Goal: Task Accomplishment & Management: Manage account settings

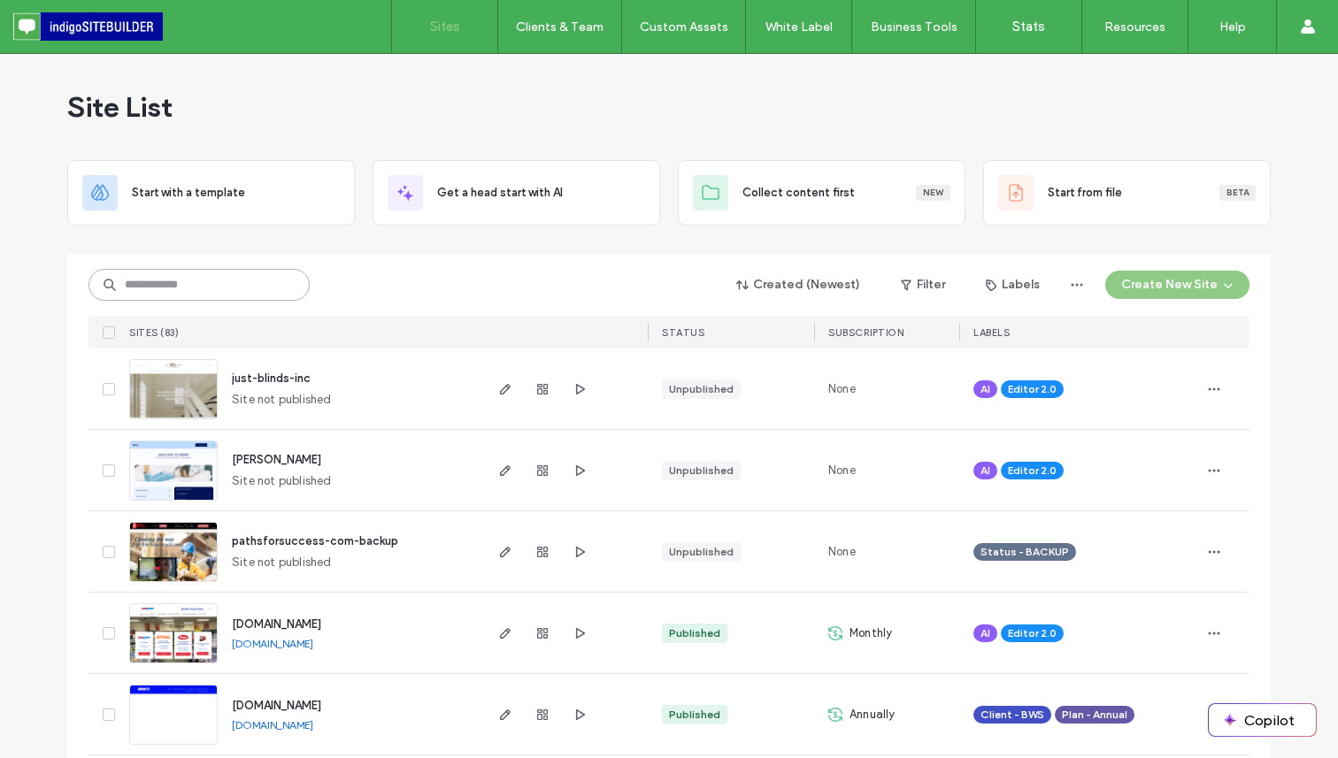
click at [238, 283] on input at bounding box center [198, 285] width 221 height 32
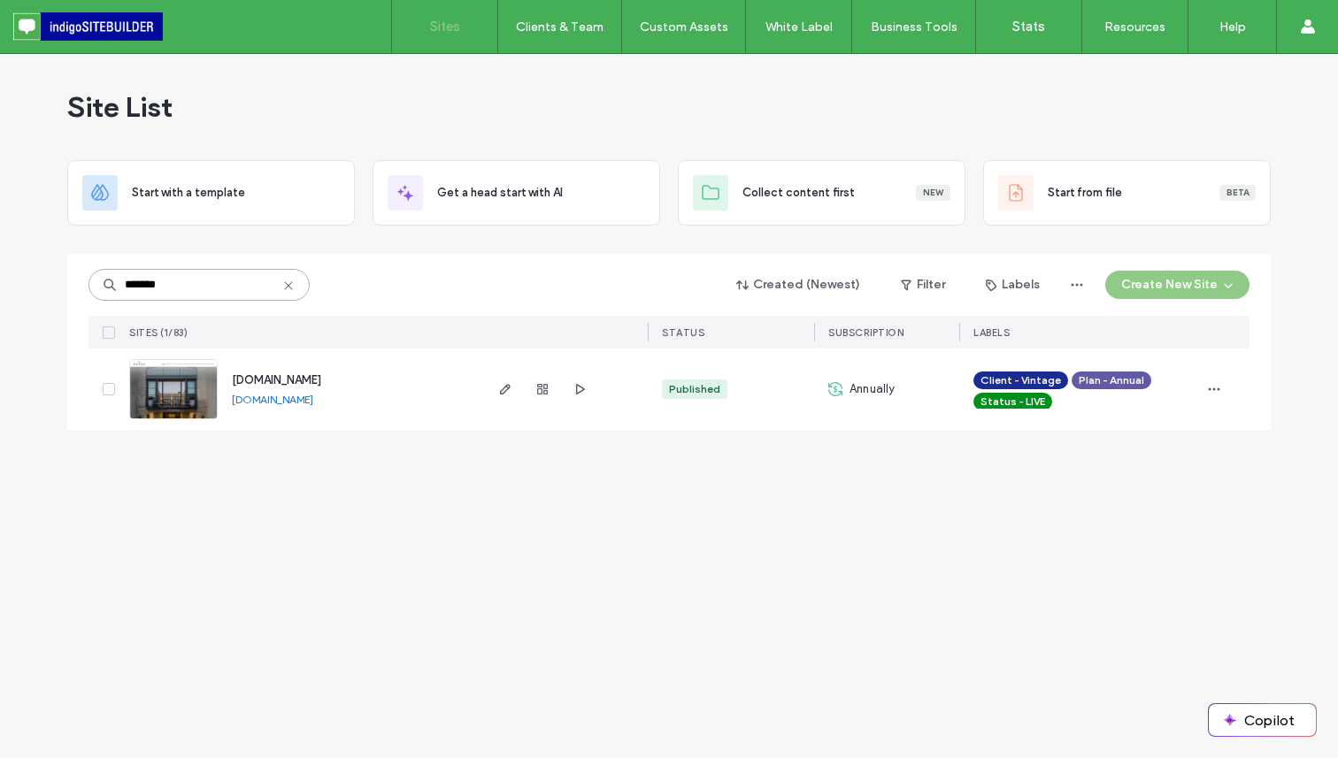
type input "*******"
click at [511, 387] on icon "button" at bounding box center [505, 389] width 14 height 14
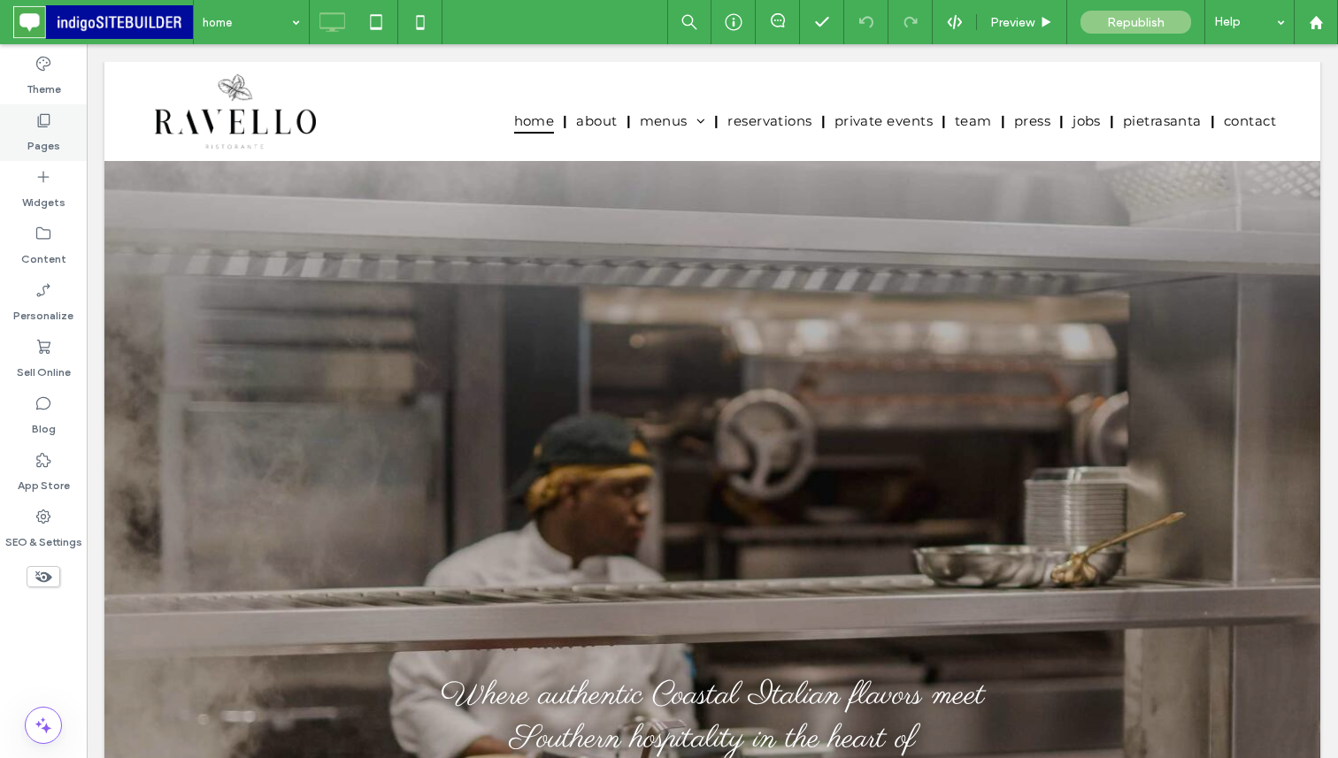
click at [60, 130] on div "Pages" at bounding box center [43, 132] width 87 height 57
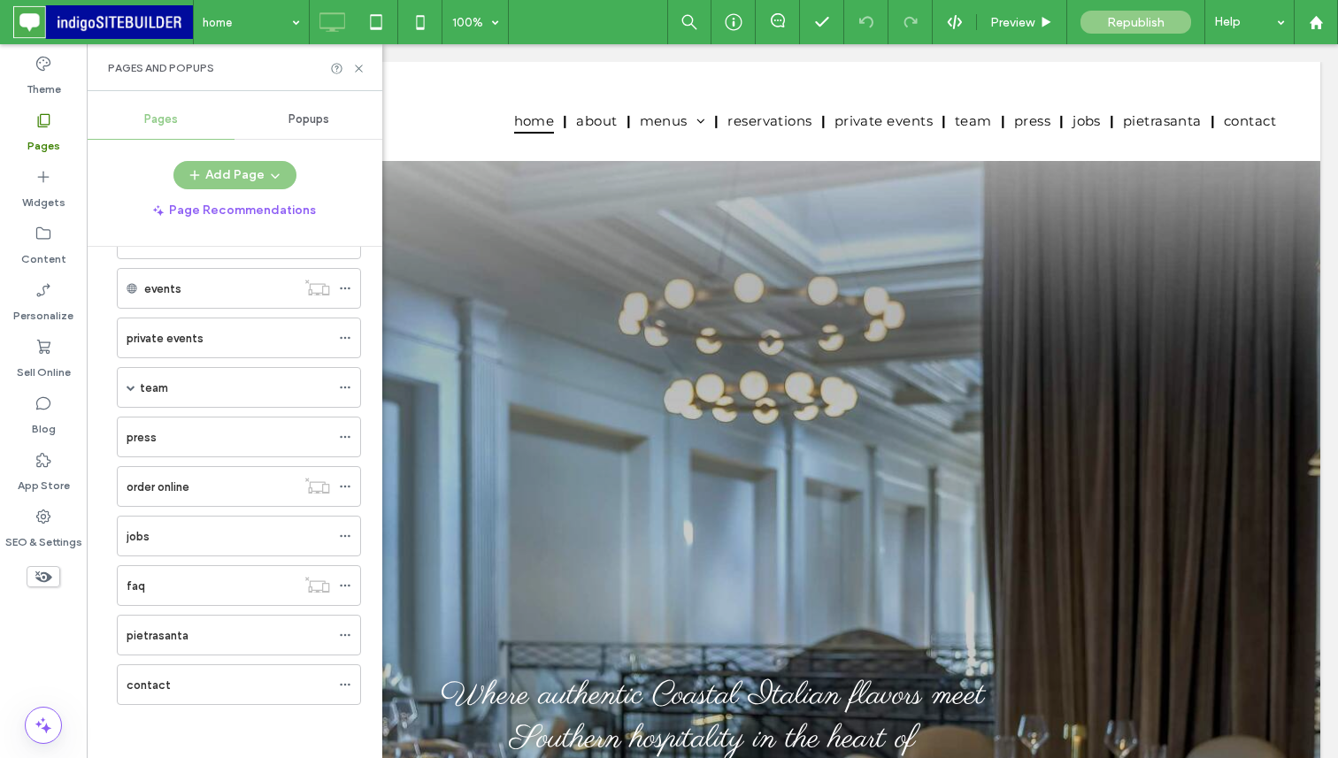
scroll to position [344, 0]
click at [235, 398] on div "team" at bounding box center [235, 399] width 190 height 19
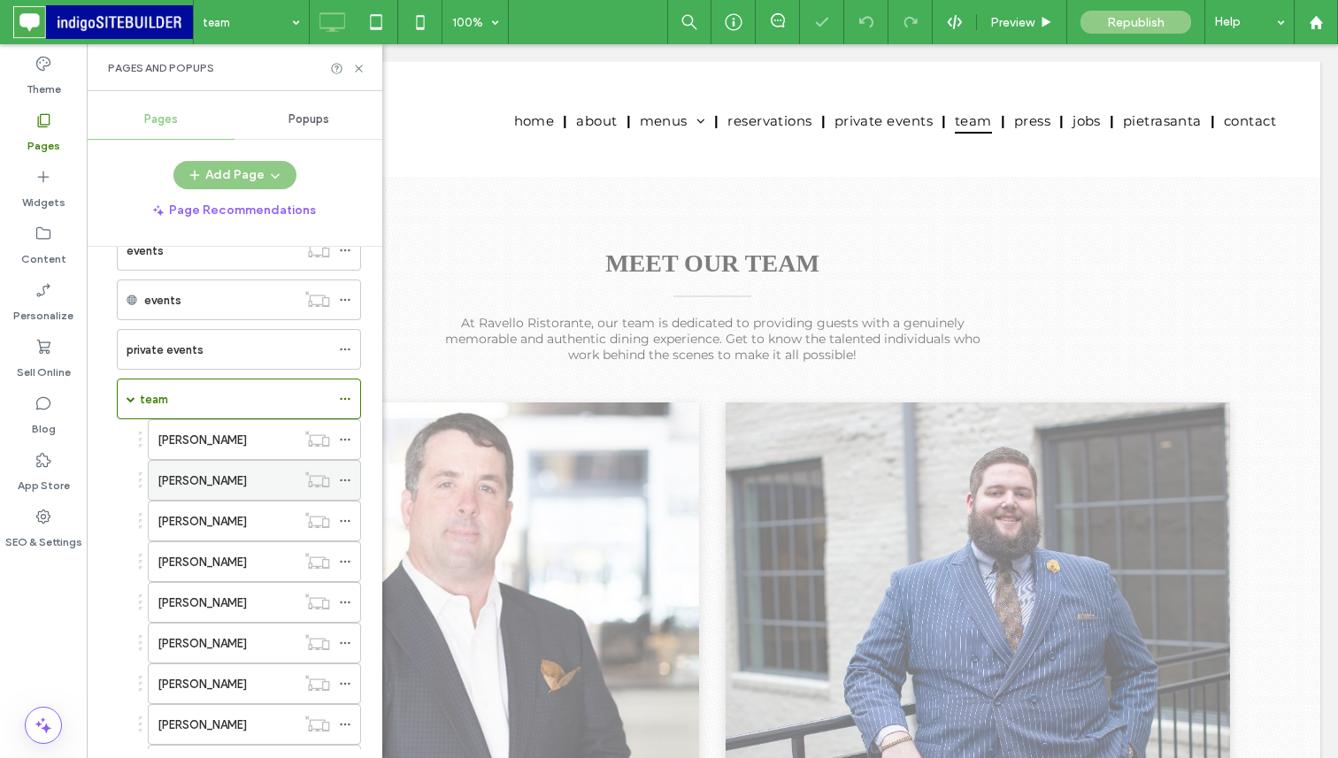
click at [238, 486] on div "nicholas wyatt" at bounding box center [227, 481] width 138 height 19
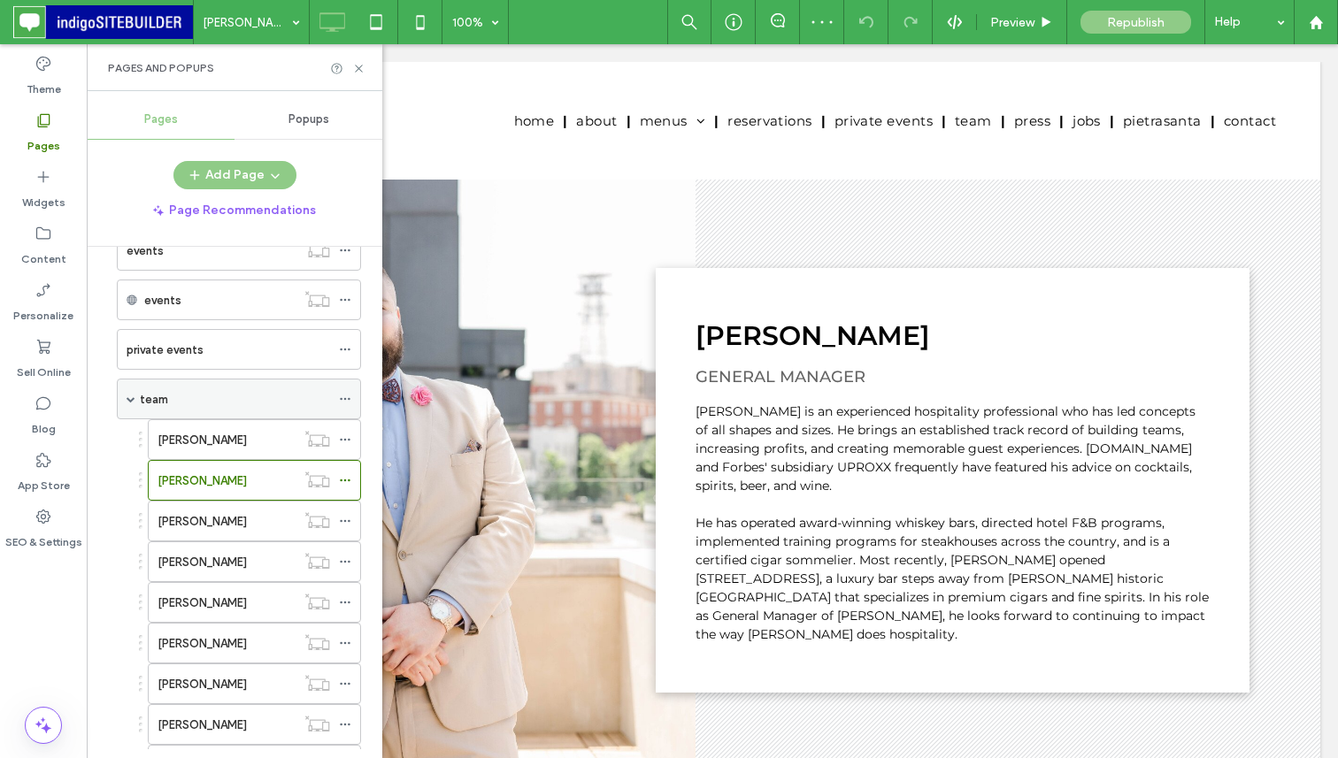
click at [195, 390] on div "team" at bounding box center [235, 399] width 190 height 19
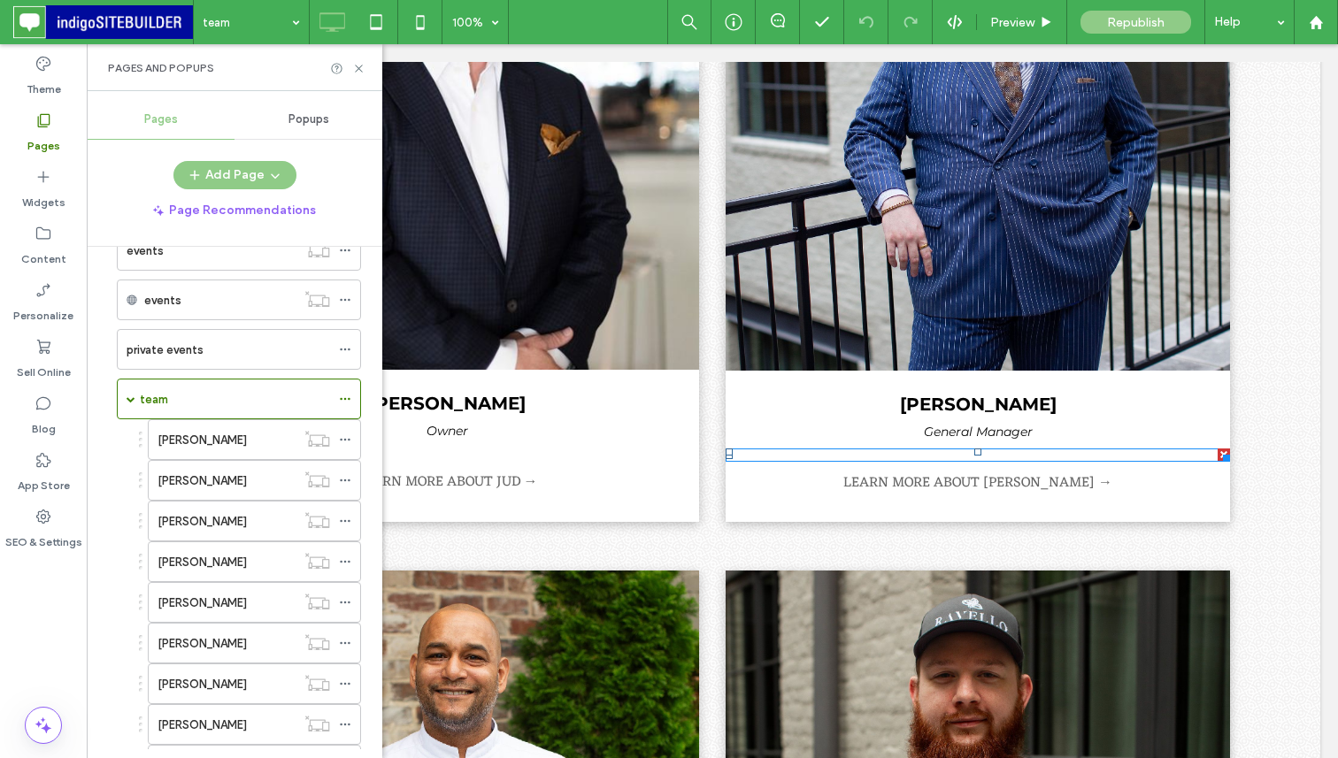
scroll to position [535, 0]
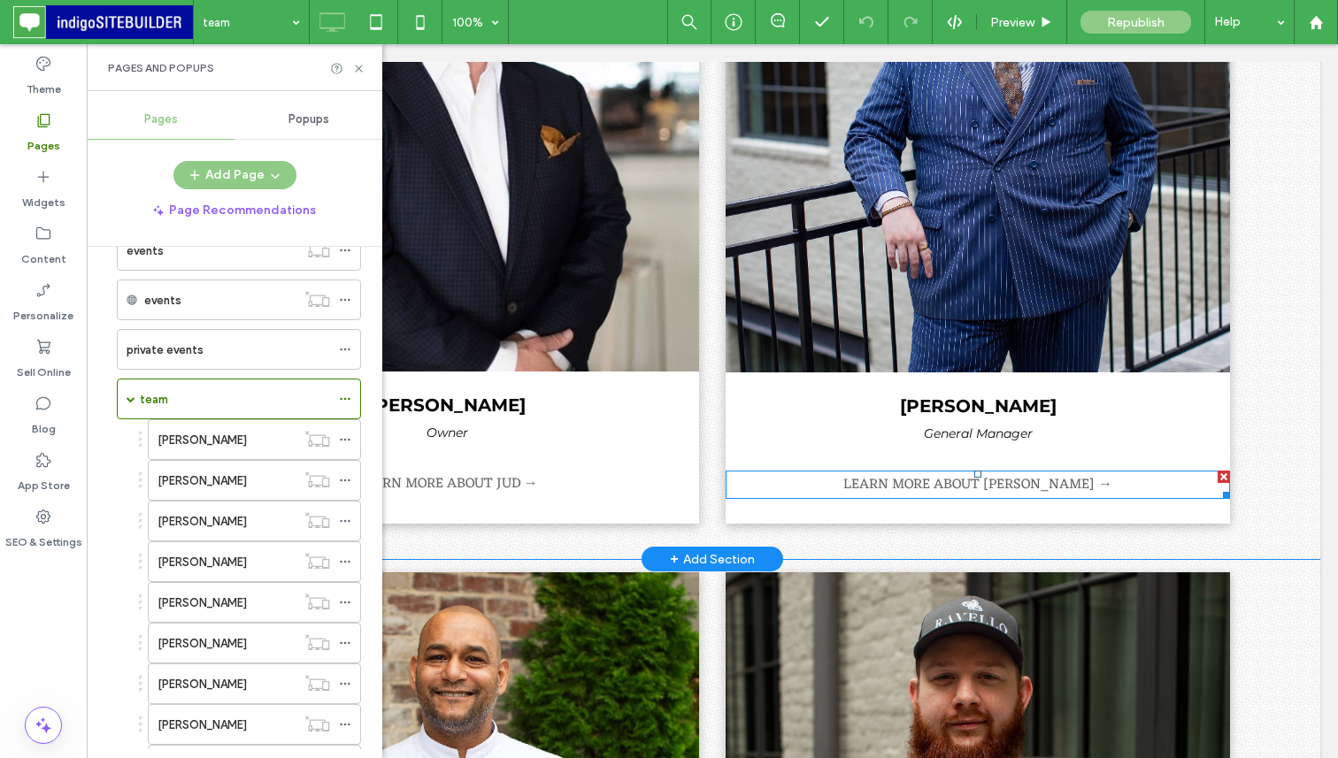
click at [992, 479] on link "LEARN MORE ABOUT NICHOLAS →" at bounding box center [977, 485] width 269 height 25
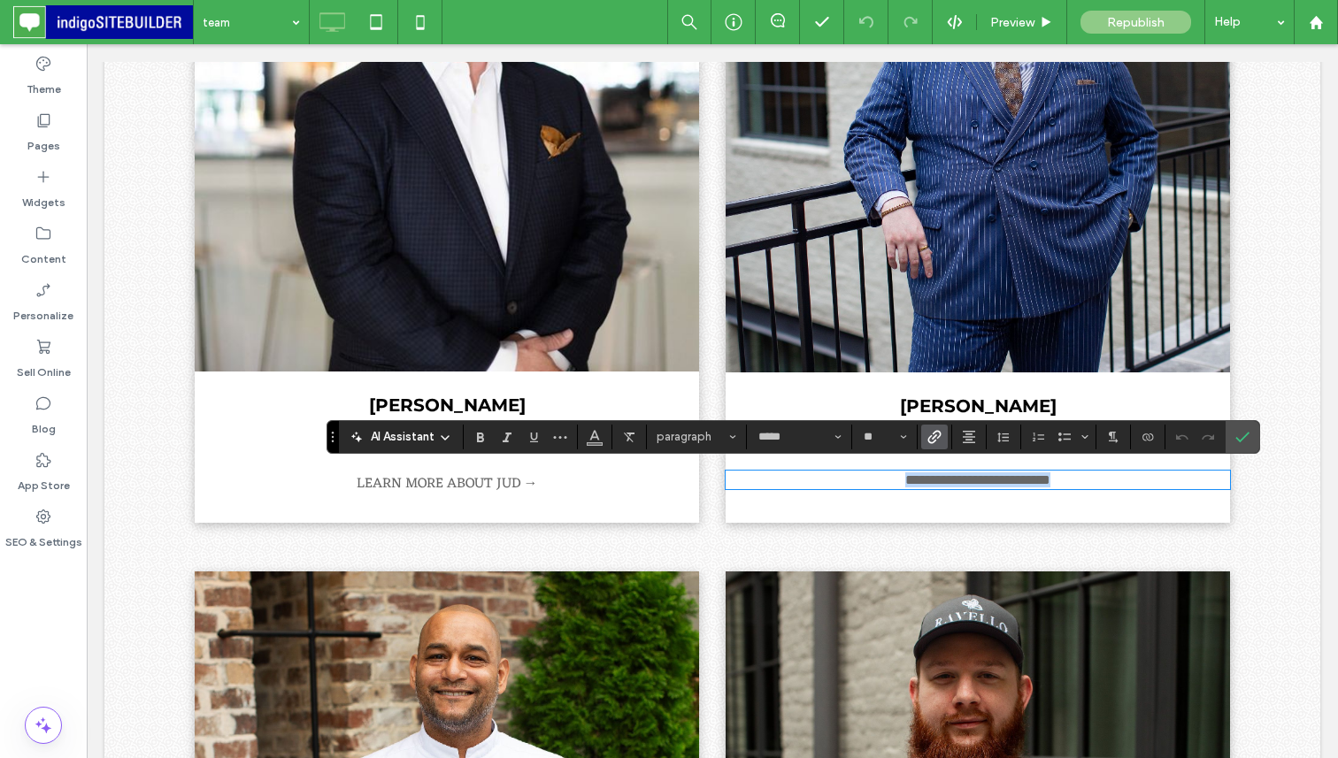
click at [992, 479] on link "**********" at bounding box center [977, 479] width 145 height 13
click at [934, 438] on icon "Link" at bounding box center [934, 437] width 14 height 14
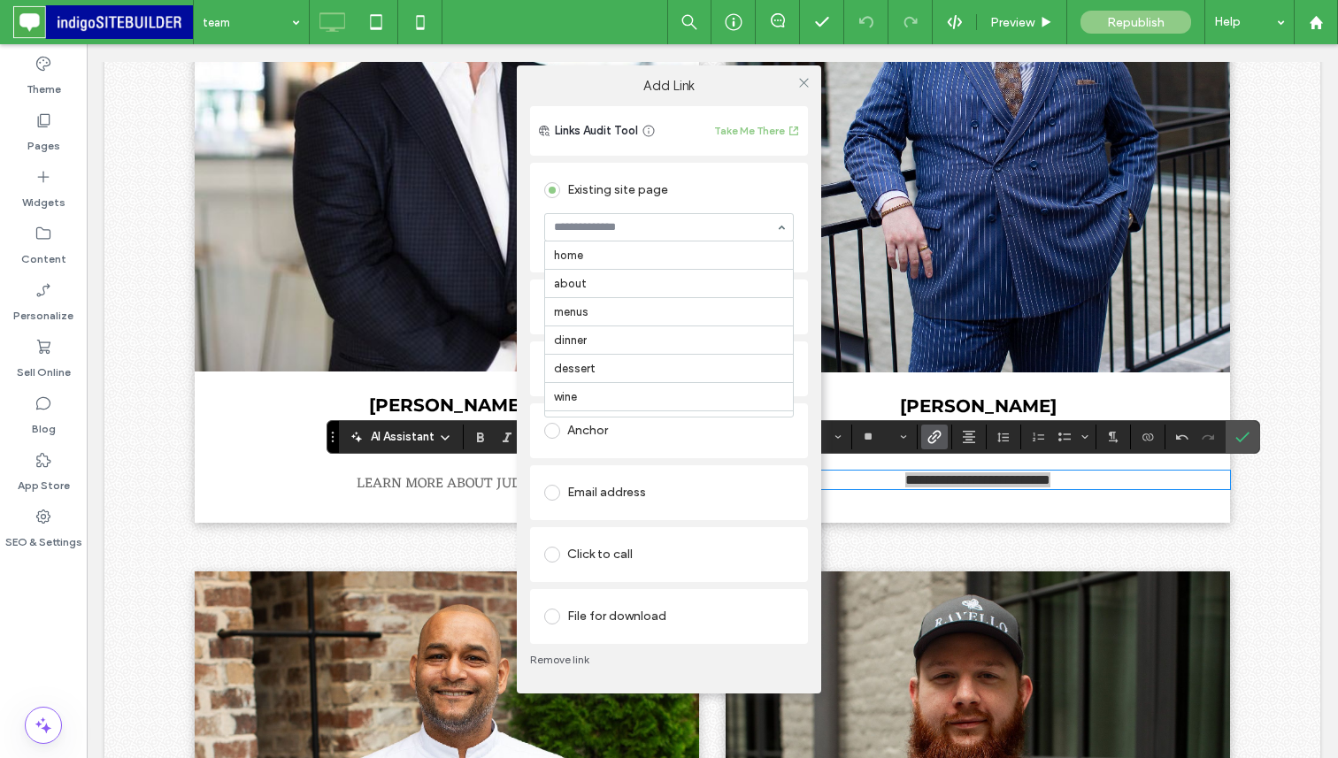
scroll to position [321, 0]
click at [802, 74] on span at bounding box center [803, 83] width 13 height 27
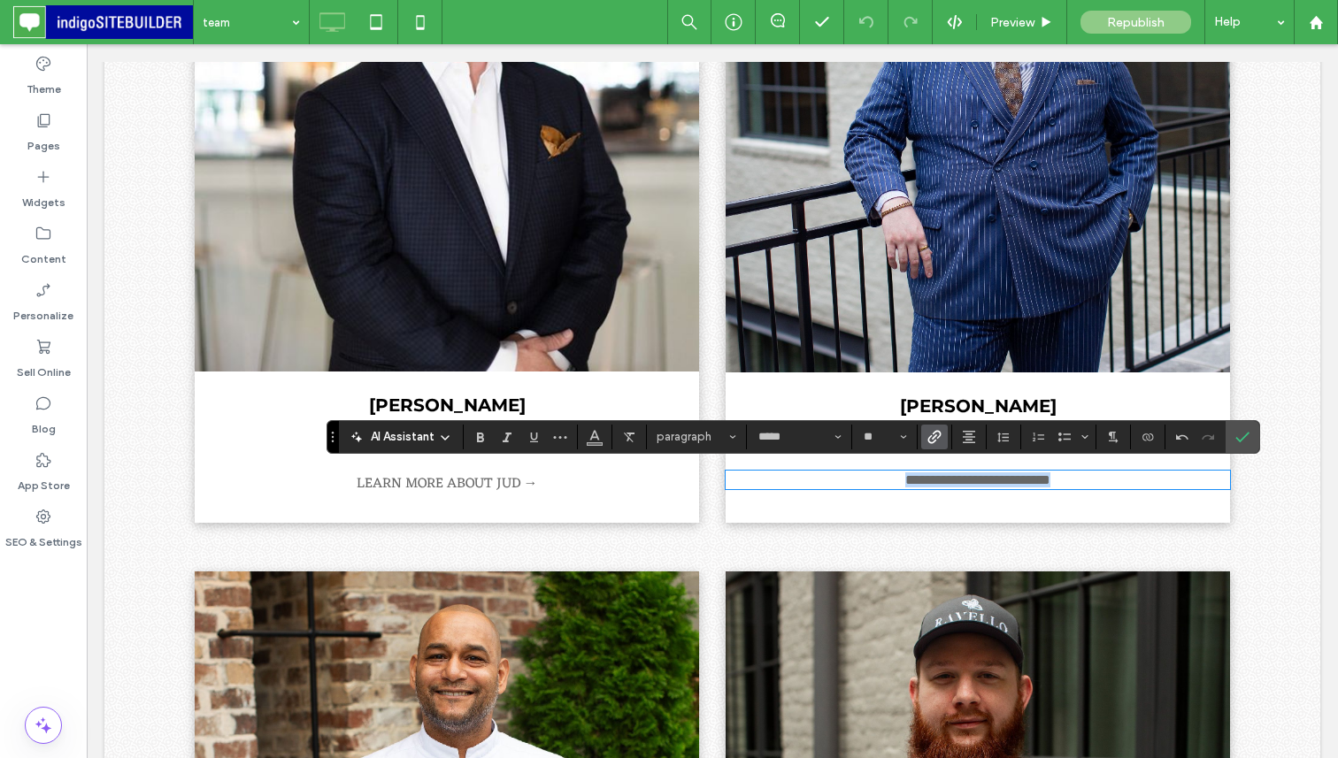
scroll to position [441, 0]
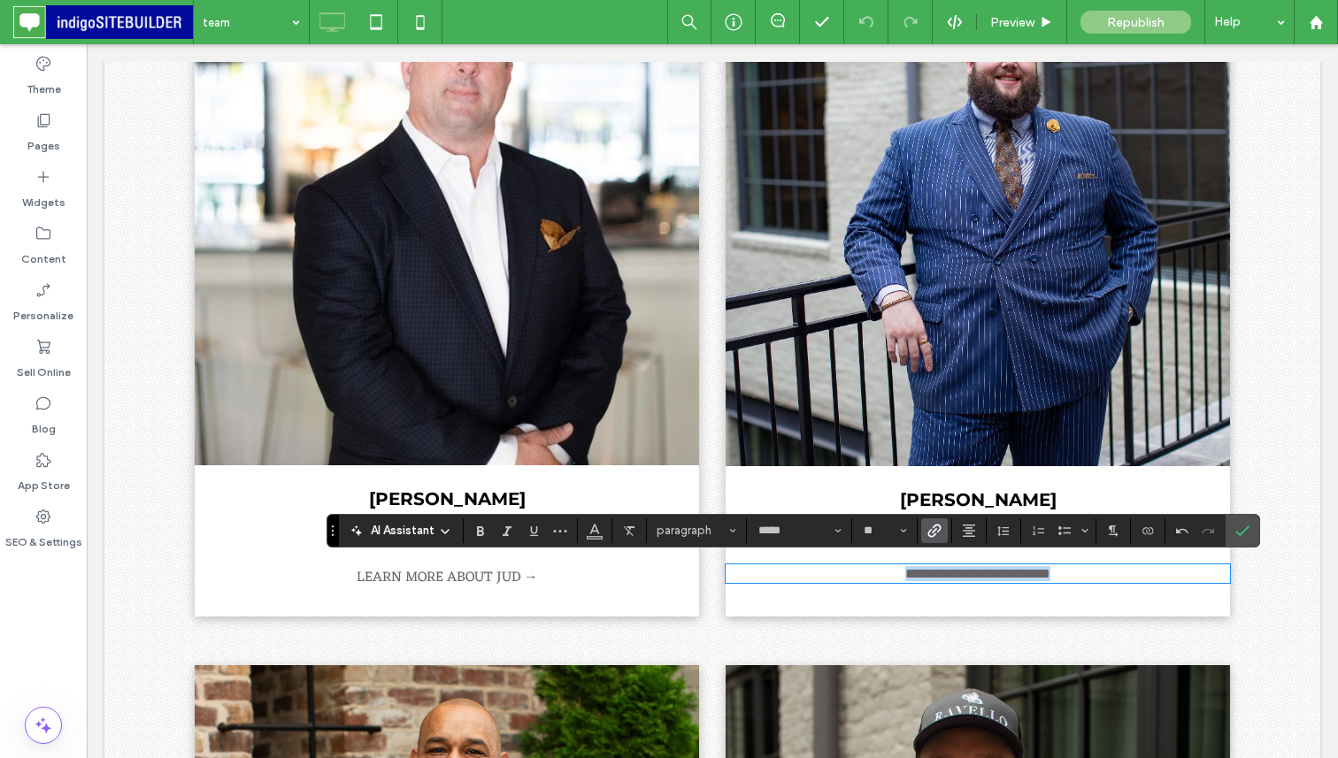
click at [941, 381] on img at bounding box center [978, 214] width 504 height 504
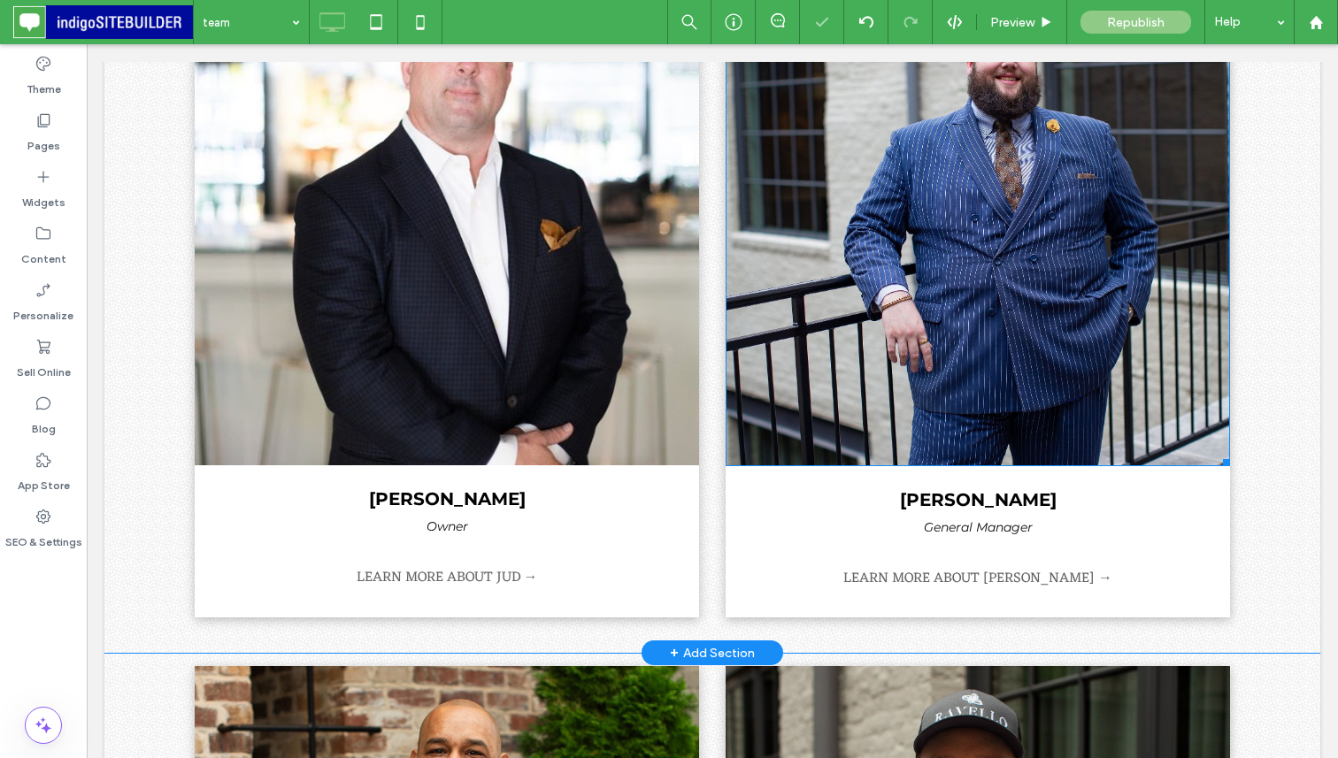
click at [960, 327] on img at bounding box center [978, 214] width 504 height 504
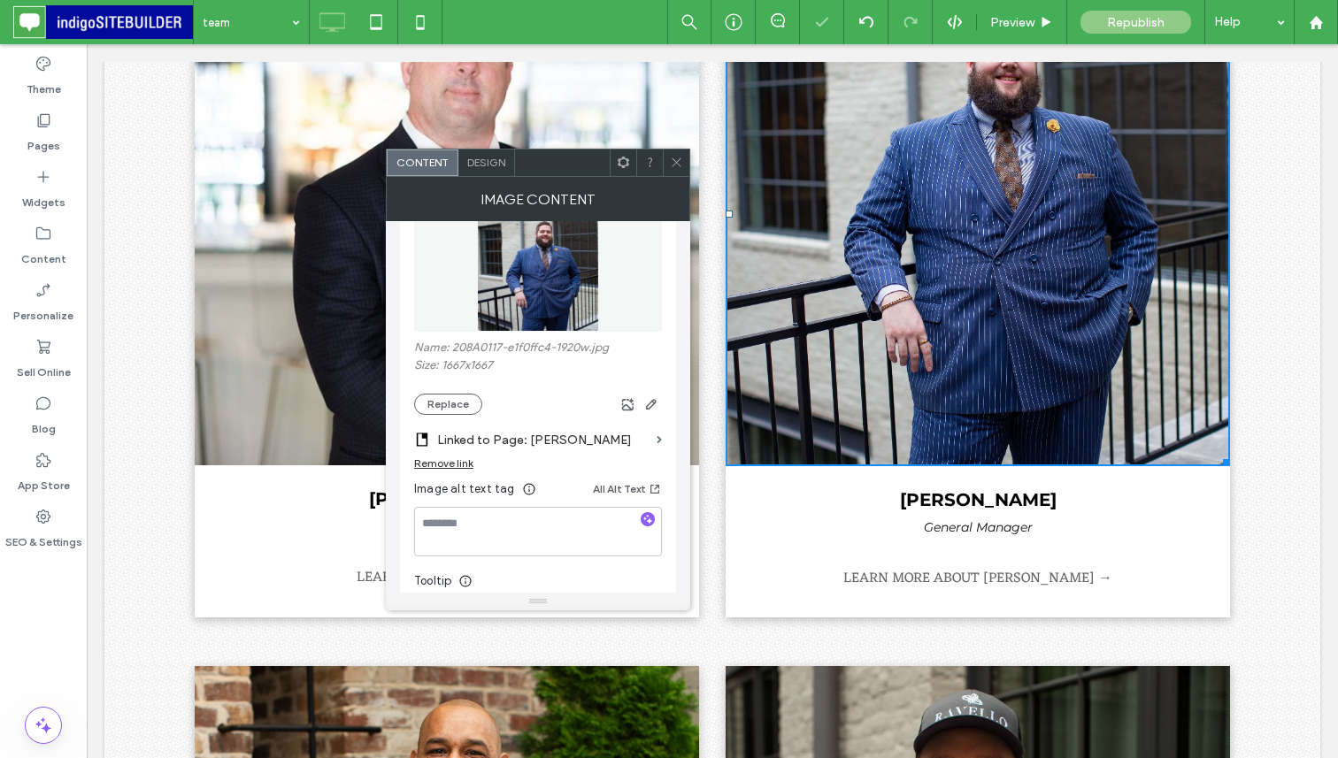
scroll to position [77, 0]
click at [659, 434] on section "Linked to Page: ty mccormick" at bounding box center [538, 435] width 248 height 42
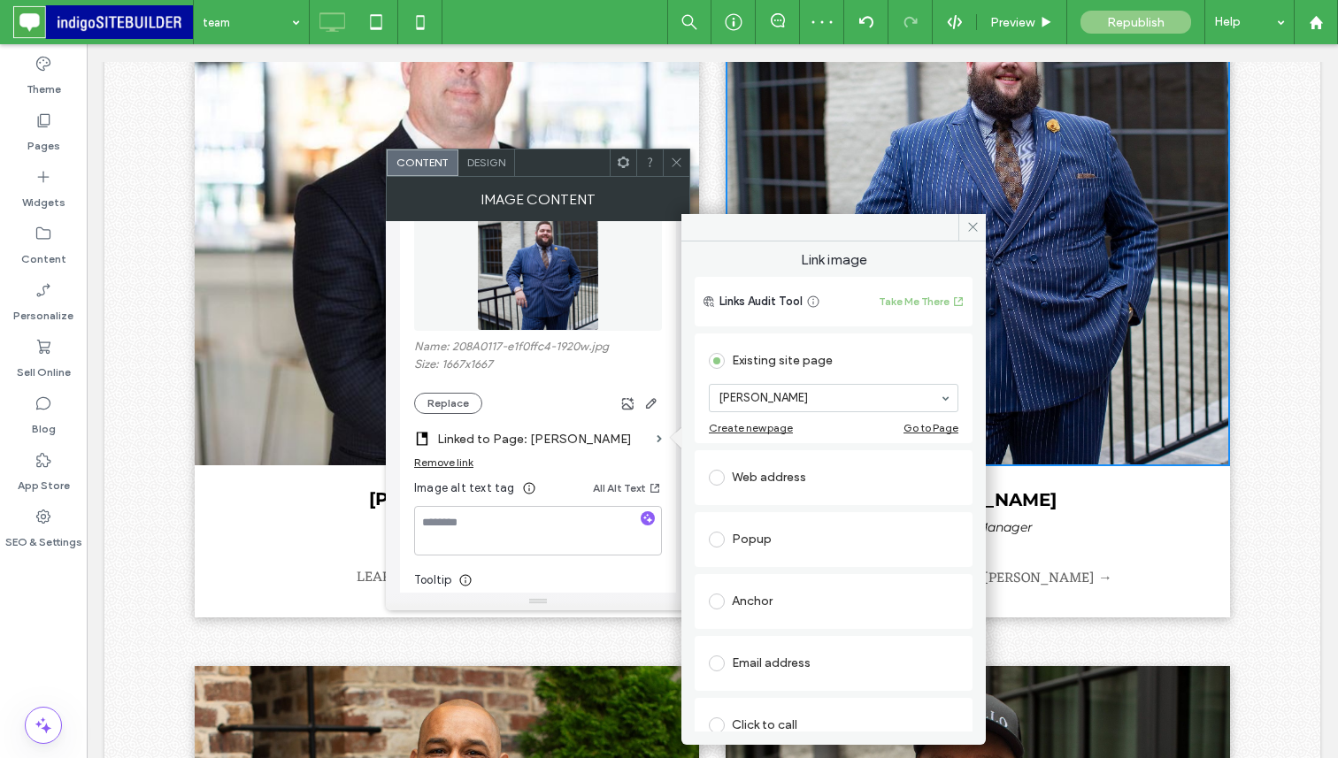
click at [808, 384] on div "ty mccormick" at bounding box center [834, 398] width 250 height 28
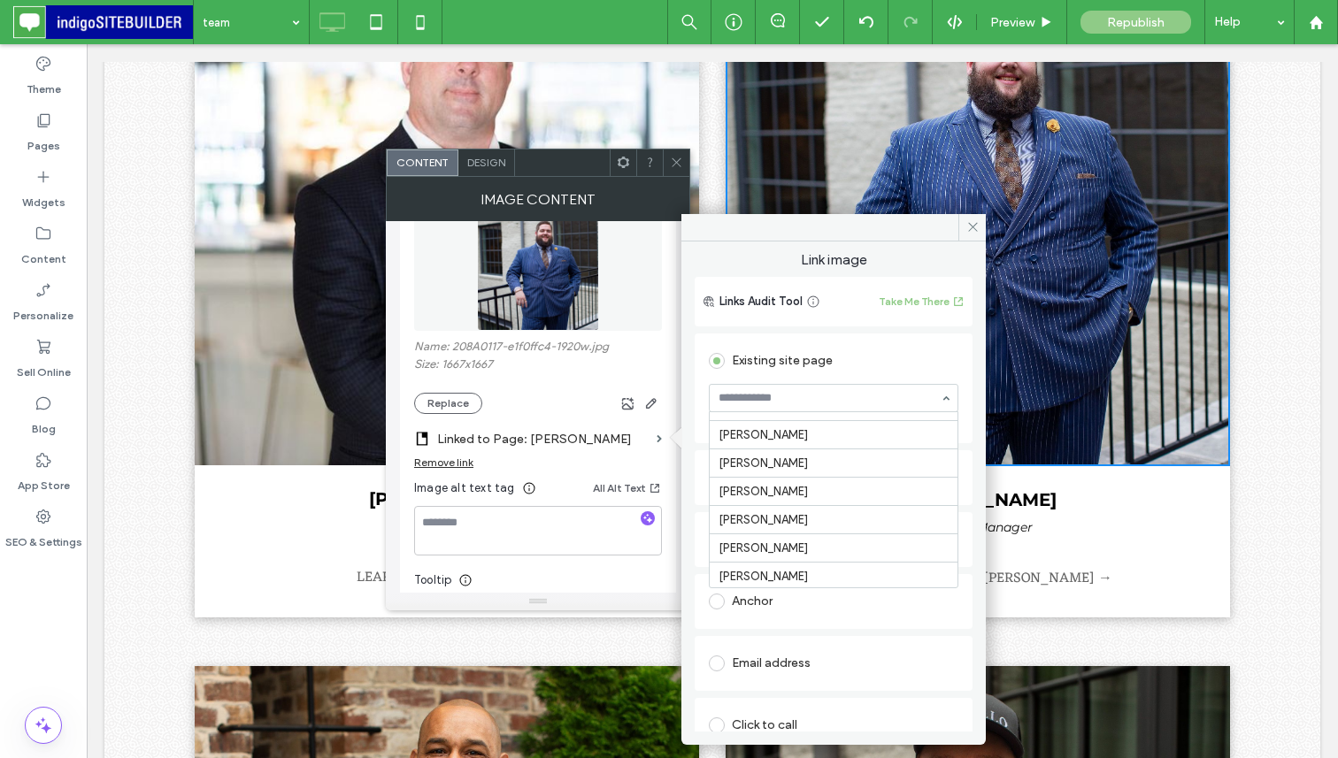
scroll to position [286, 0]
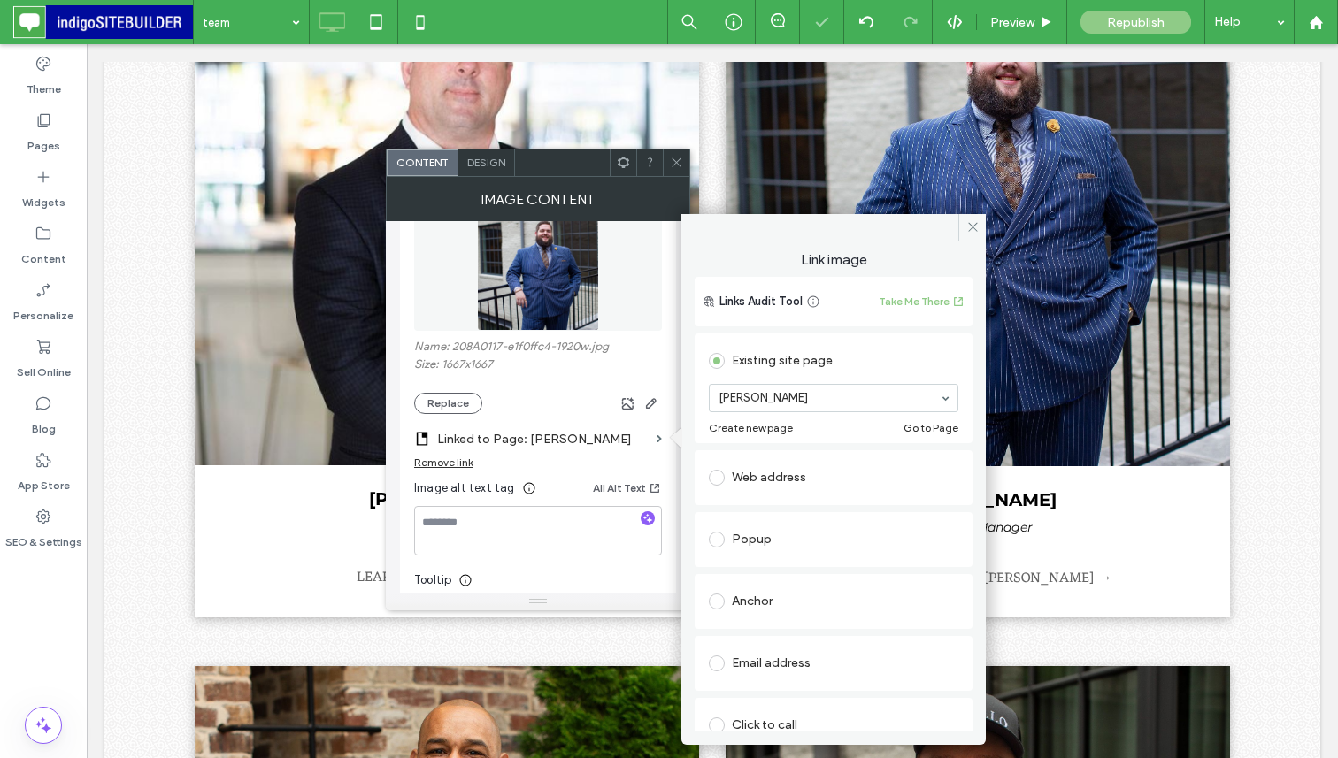
click at [677, 167] on icon at bounding box center [676, 162] width 13 height 13
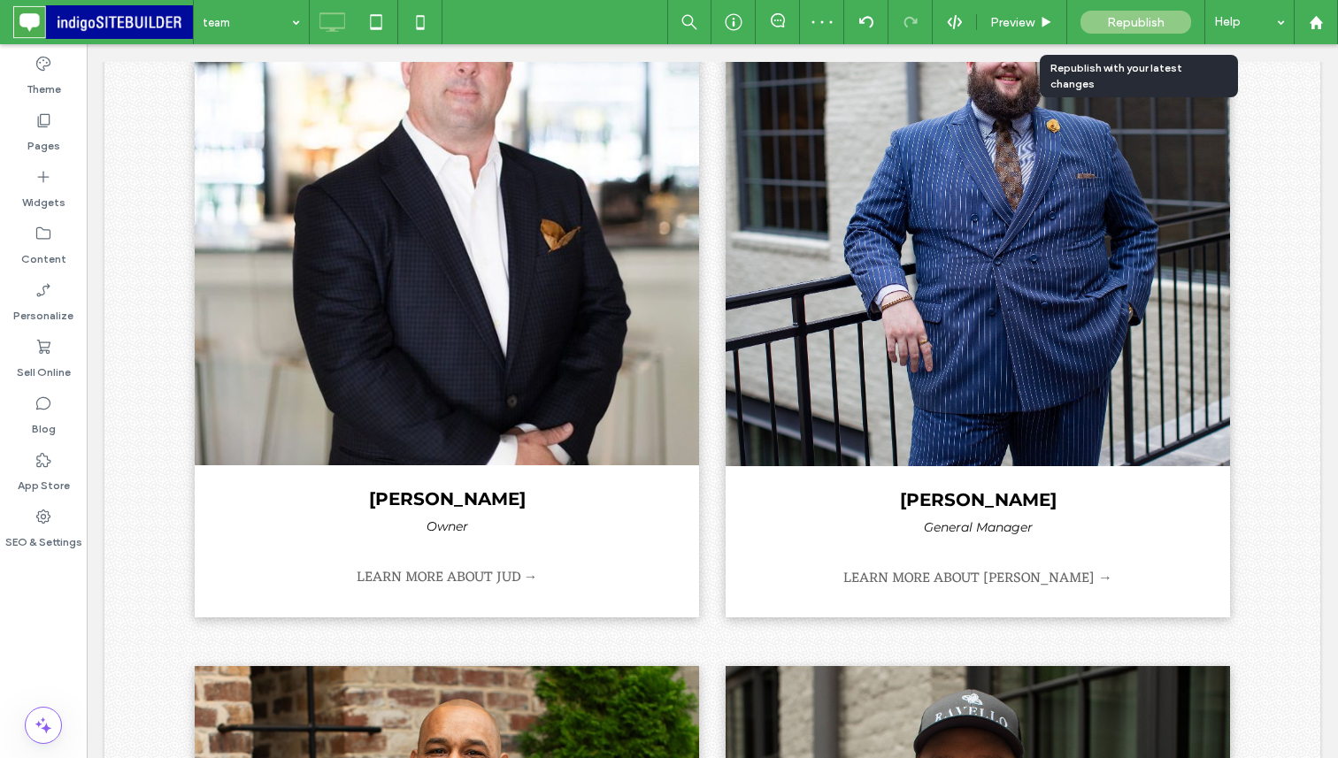
click at [1168, 22] on div "Republish" at bounding box center [1136, 22] width 111 height 23
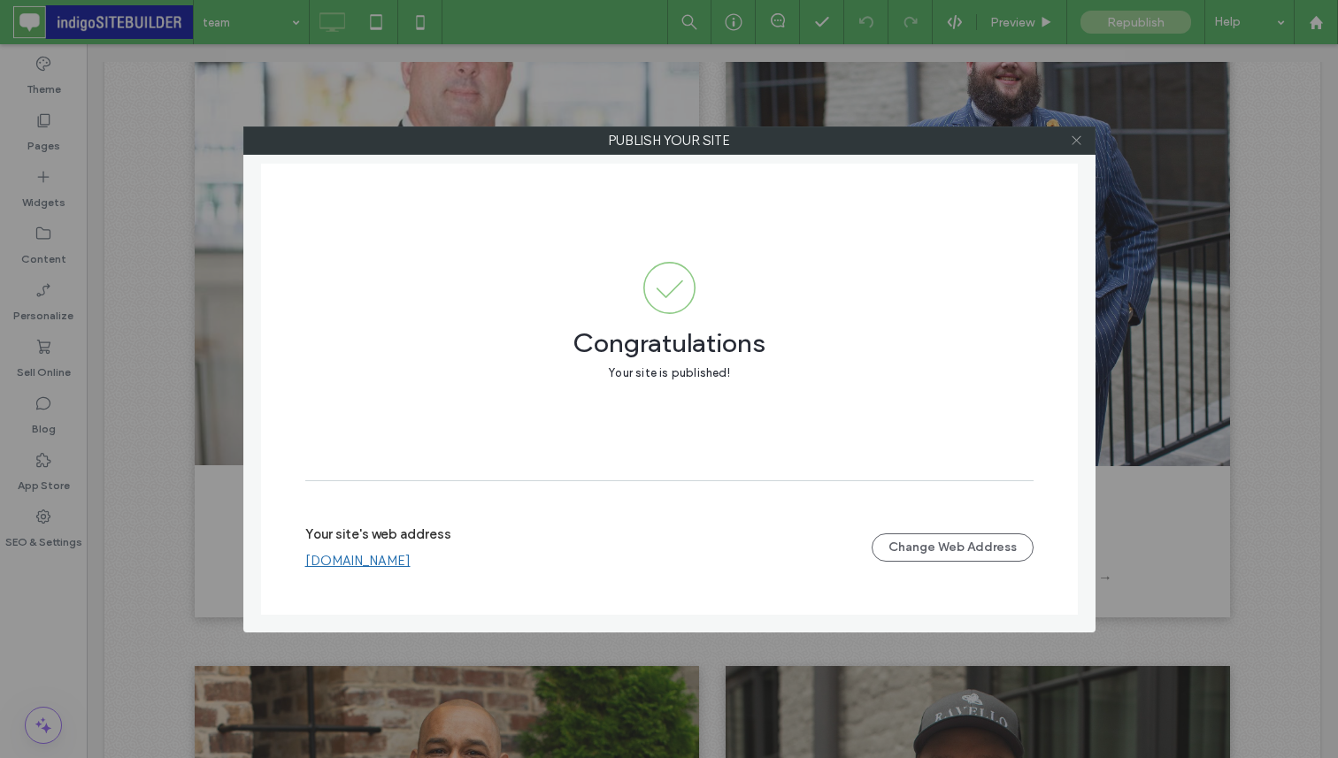
click at [1078, 137] on icon at bounding box center [1076, 140] width 13 height 13
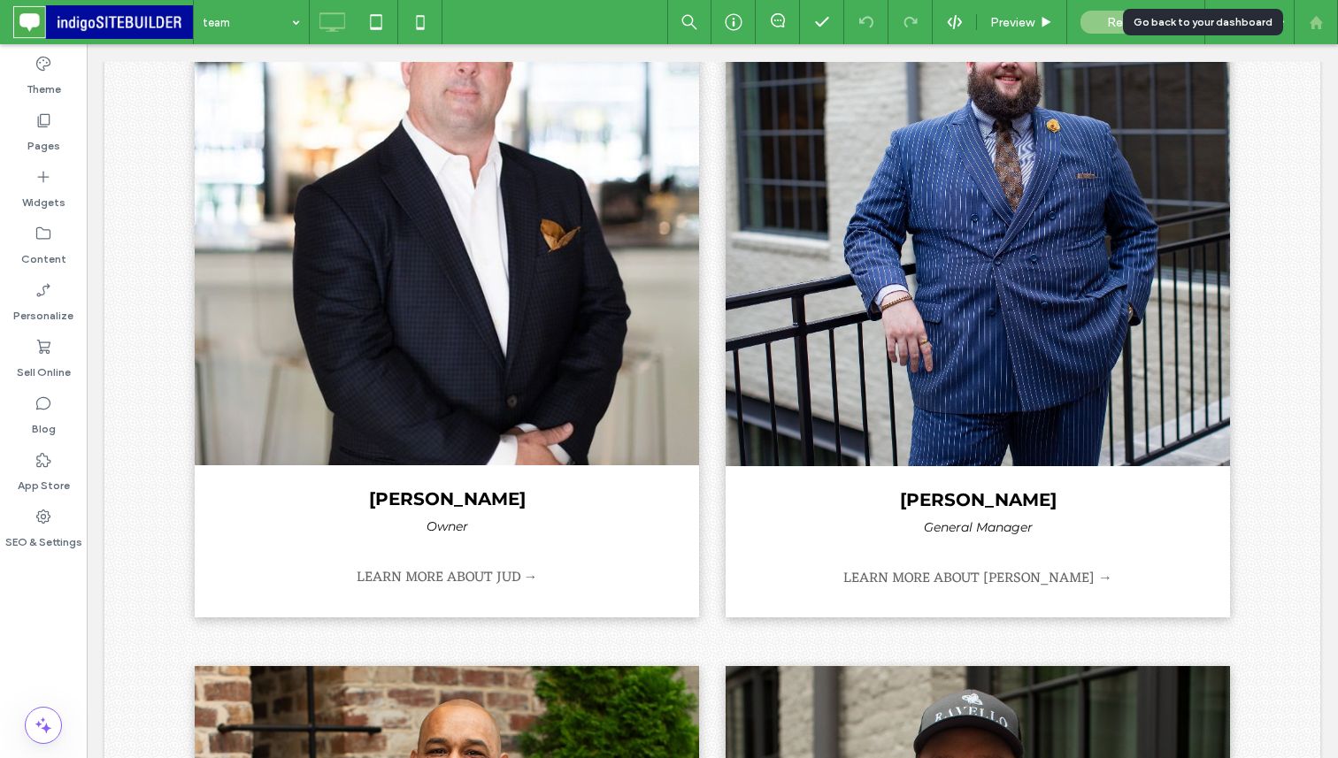
click at [1311, 24] on icon at bounding box center [1316, 22] width 15 height 15
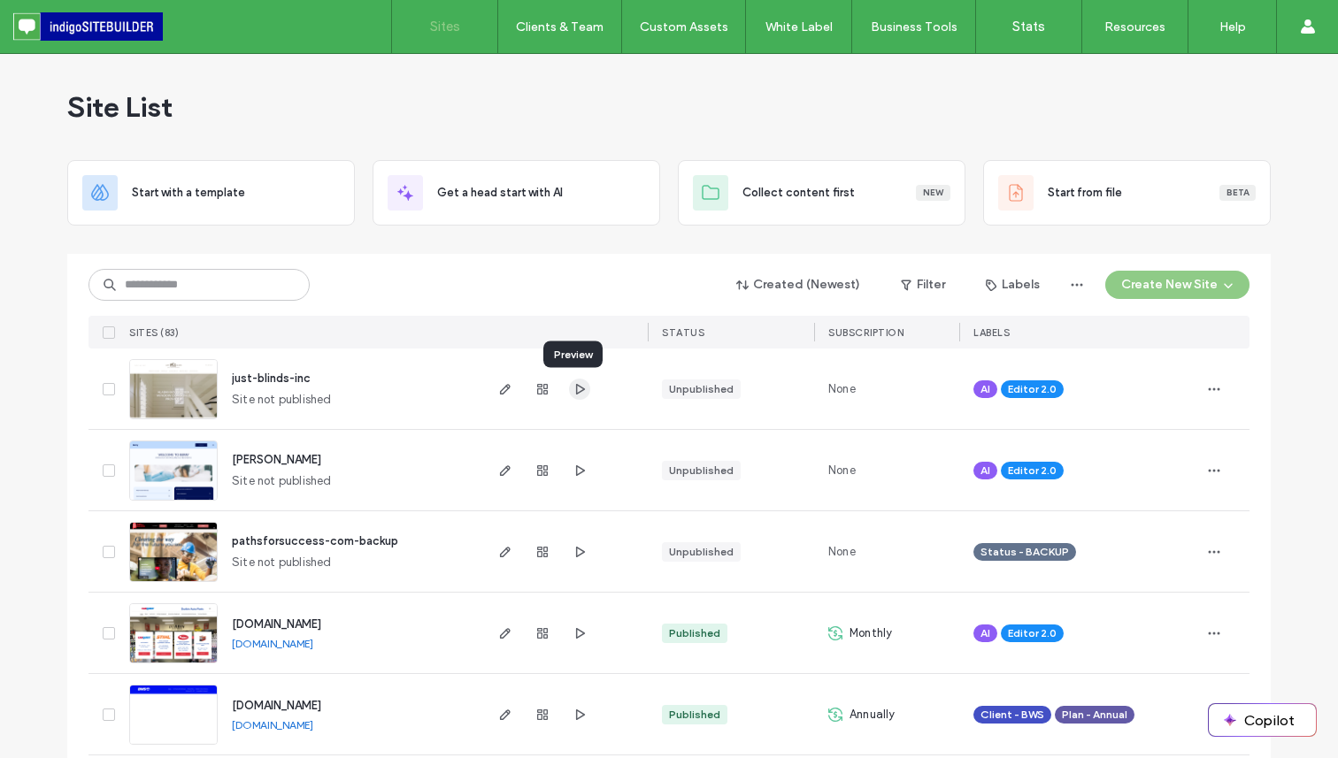
click at [577, 388] on use "button" at bounding box center [580, 388] width 9 height 11
